Goal: Information Seeking & Learning: Find specific fact

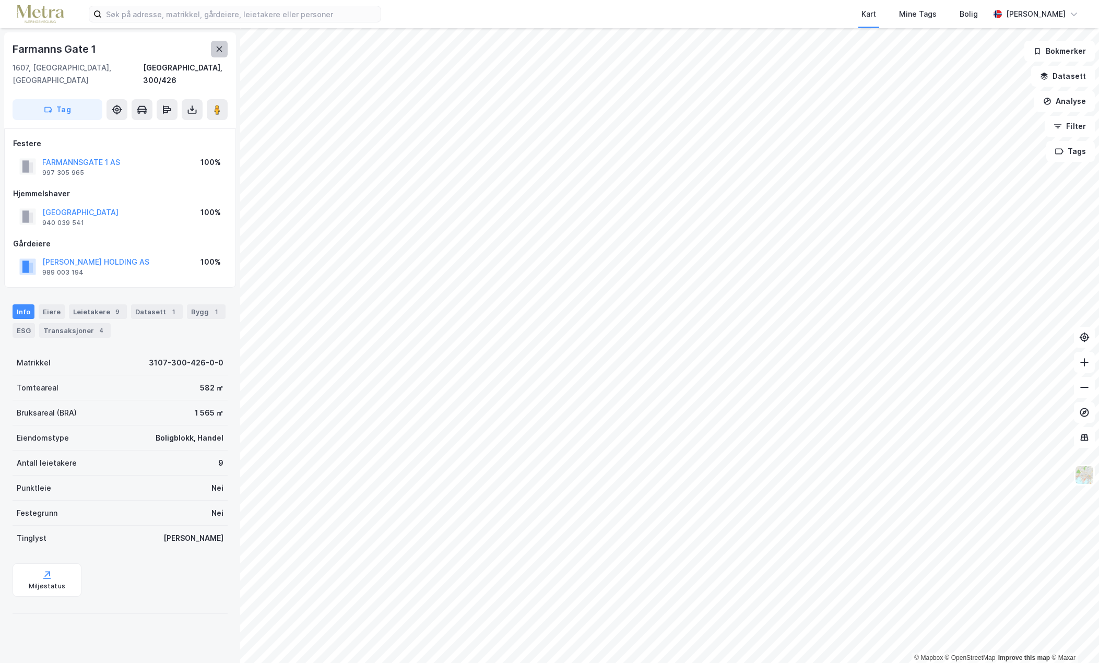
click at [216, 52] on icon at bounding box center [219, 49] width 8 height 8
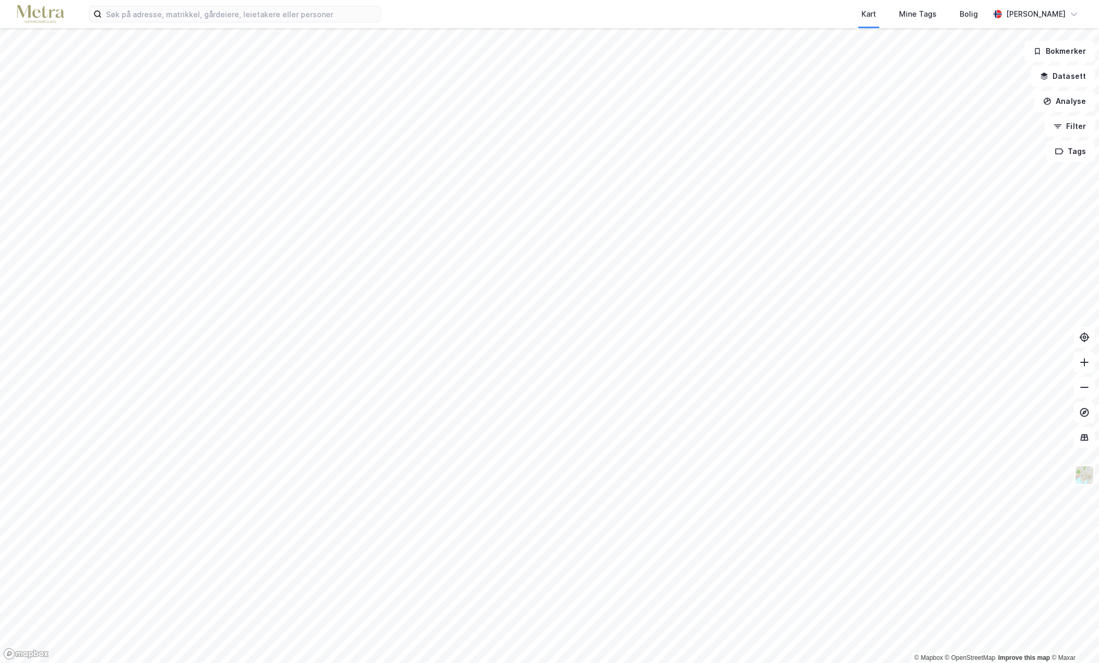
click at [677, 663] on html "Kart Mine Tags Bolig [PERSON_NAME] © Mapbox © OpenStreetMap Improve this map © …" at bounding box center [549, 331] width 1099 height 663
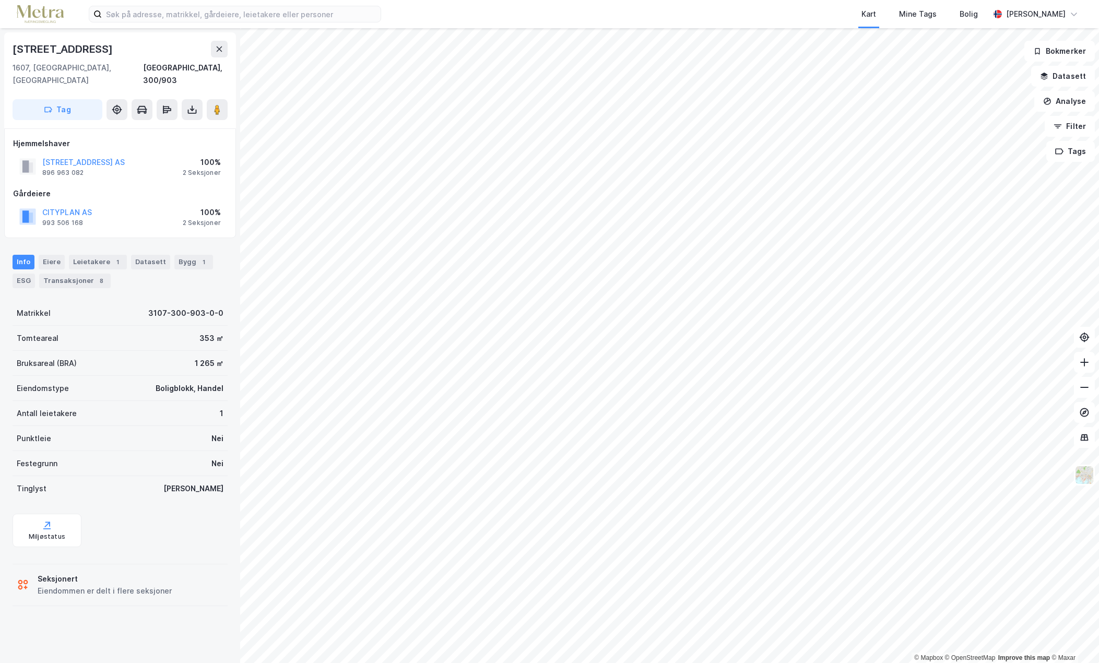
click at [46, 188] on div "Gårdeiere" at bounding box center [120, 194] width 214 height 13
click at [45, 188] on div "Gårdeiere" at bounding box center [120, 194] width 214 height 13
click at [31, 188] on div "Gårdeiere" at bounding box center [120, 194] width 214 height 13
click at [30, 188] on div "Gårdeiere" at bounding box center [120, 194] width 214 height 13
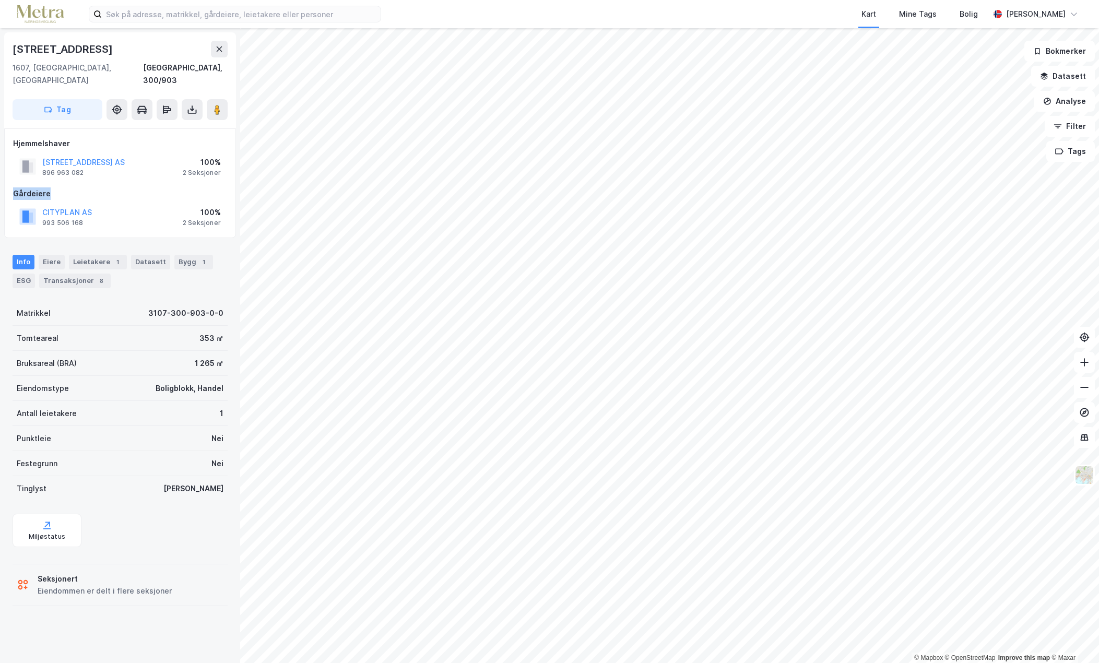
click at [45, 188] on div "Gårdeiere" at bounding box center [120, 194] width 214 height 13
drag, startPoint x: 53, startPoint y: 179, endPoint x: 15, endPoint y: 182, distance: 38.8
click at [15, 188] on div "Gårdeiere" at bounding box center [120, 194] width 214 height 13
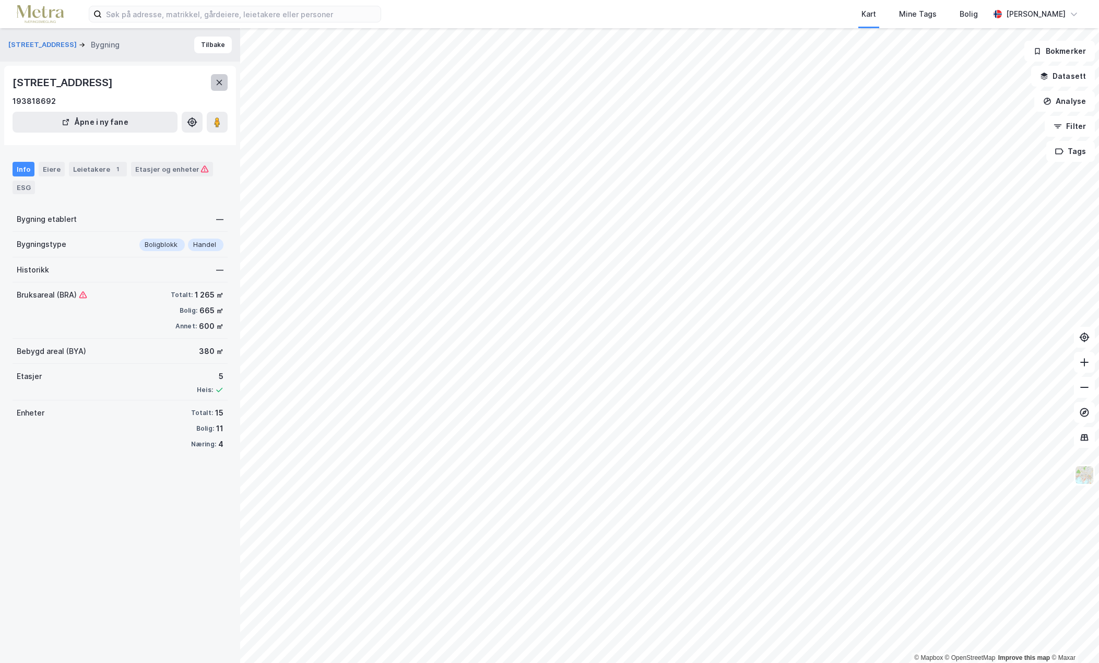
click at [213, 87] on button at bounding box center [219, 82] width 17 height 17
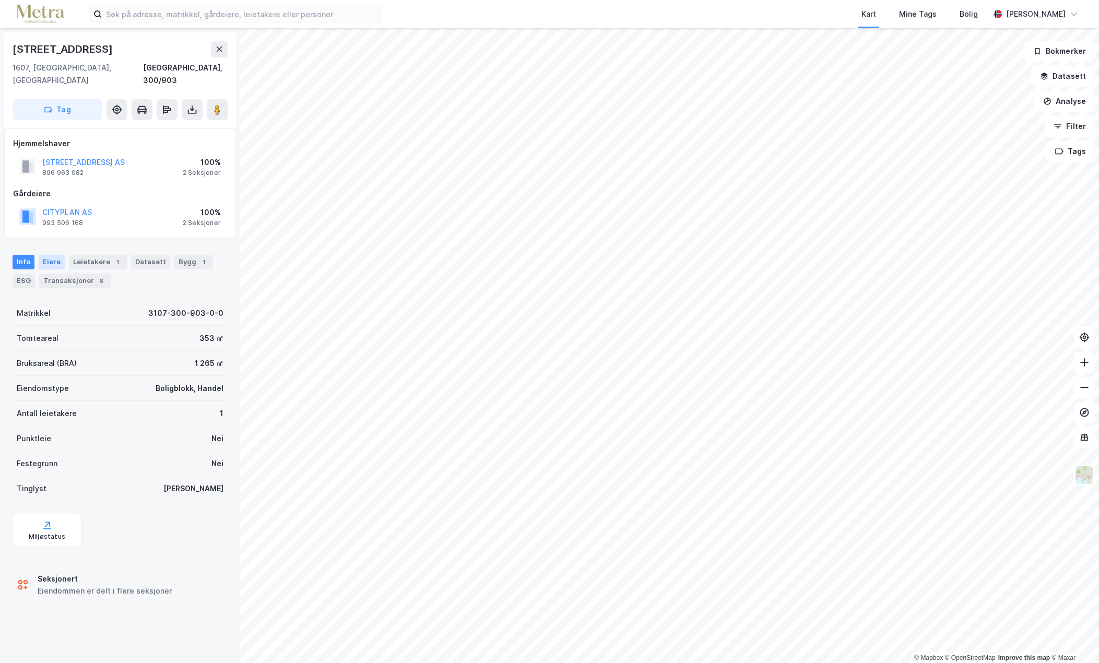
click at [51, 255] on div "Eiere" at bounding box center [52, 262] width 26 height 15
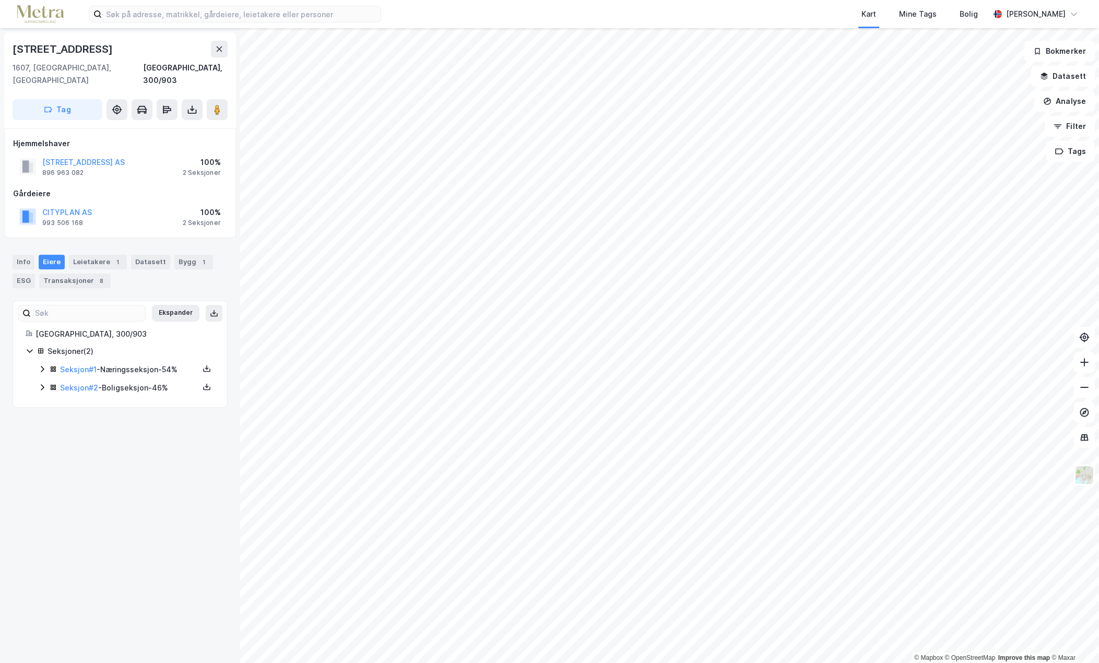
click at [120, 382] on div "Seksjon # 2 - Boligseksjon - 46%" at bounding box center [129, 388] width 139 height 13
